Goal: Information Seeking & Learning: Learn about a topic

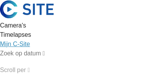
scroll to position [39, 0]
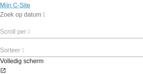
scroll to position [15, 0]
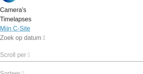
click at [57, 8] on div "Camera's" at bounding box center [71, 9] width 143 height 9
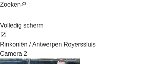
scroll to position [77, 0]
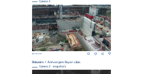
scroll to position [141, 0]
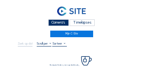
click at [65, 21] on div "Camera's" at bounding box center [58, 22] width 21 height 7
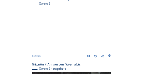
scroll to position [139, 0]
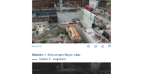
scroll to position [62, 0]
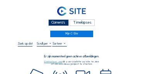
click at [55, 21] on div "Camera's" at bounding box center [58, 22] width 21 height 7
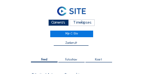
click at [49, 24] on div "Camera's" at bounding box center [58, 22] width 21 height 7
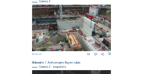
scroll to position [70, 0]
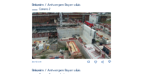
click at [88, 29] on img at bounding box center [71, 35] width 79 height 46
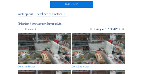
scroll to position [31, 0]
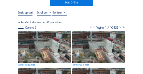
click at [45, 39] on img at bounding box center [44, 46] width 53 height 31
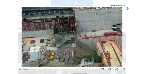
drag, startPoint x: 48, startPoint y: 47, endPoint x: 70, endPoint y: 50, distance: 22.7
click at [76, 52] on img at bounding box center [72, 36] width 101 height 59
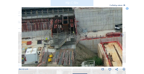
drag, startPoint x: 67, startPoint y: 41, endPoint x: 66, endPoint y: 46, distance: 5.0
click at [66, 46] on img at bounding box center [72, 36] width 101 height 59
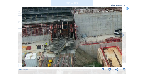
click at [128, 8] on icon at bounding box center [127, 8] width 3 height 3
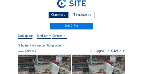
scroll to position [8, 0]
click at [55, 16] on div "Camera's" at bounding box center [58, 15] width 21 height 7
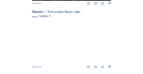
scroll to position [257, 0]
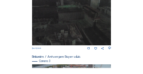
scroll to position [257, 0]
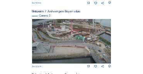
click at [72, 31] on img at bounding box center [71, 41] width 79 height 44
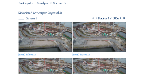
scroll to position [54, 0]
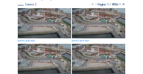
click at [46, 26] on img at bounding box center [44, 23] width 53 height 30
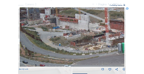
drag, startPoint x: 50, startPoint y: 24, endPoint x: 48, endPoint y: 28, distance: 4.4
click at [48, 28] on img at bounding box center [72, 36] width 105 height 59
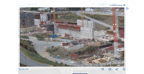
drag, startPoint x: 88, startPoint y: 24, endPoint x: 99, endPoint y: 27, distance: 12.0
click at [99, 27] on img at bounding box center [72, 36] width 105 height 59
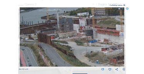
drag, startPoint x: 34, startPoint y: 24, endPoint x: 80, endPoint y: 29, distance: 46.7
click at [80, 29] on img at bounding box center [72, 36] width 105 height 59
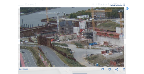
drag, startPoint x: 50, startPoint y: 27, endPoint x: 76, endPoint y: 30, distance: 26.1
click at [76, 30] on img at bounding box center [72, 36] width 105 height 59
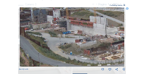
drag, startPoint x: 74, startPoint y: 38, endPoint x: 20, endPoint y: 17, distance: 58.6
click at [20, 17] on img at bounding box center [72, 36] width 105 height 59
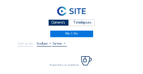
click at [57, 23] on div "Camera's" at bounding box center [58, 22] width 21 height 7
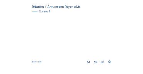
scroll to position [327, 0]
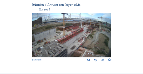
click at [75, 37] on img at bounding box center [71, 35] width 79 height 44
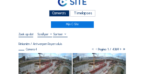
scroll to position [31, 0]
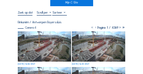
click at [57, 37] on img at bounding box center [44, 46] width 53 height 30
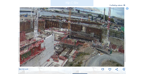
drag, startPoint x: 111, startPoint y: 19, endPoint x: 65, endPoint y: 45, distance: 53.4
click at [65, 45] on img at bounding box center [72, 36] width 105 height 59
